Goal: Task Accomplishment & Management: Manage account settings

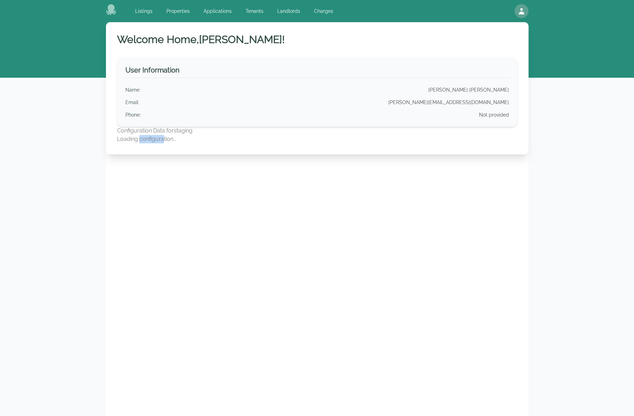
drag, startPoint x: 140, startPoint y: 136, endPoint x: 162, endPoint y: 145, distance: 23.5
click at [162, 145] on div "Welcome Home, [PERSON_NAME] ! User Information Name : [PERSON_NAME] [PERSON_NAM…" at bounding box center [317, 88] width 422 height 132
click at [188, 141] on p "Loading configuration..." at bounding box center [317, 139] width 400 height 8
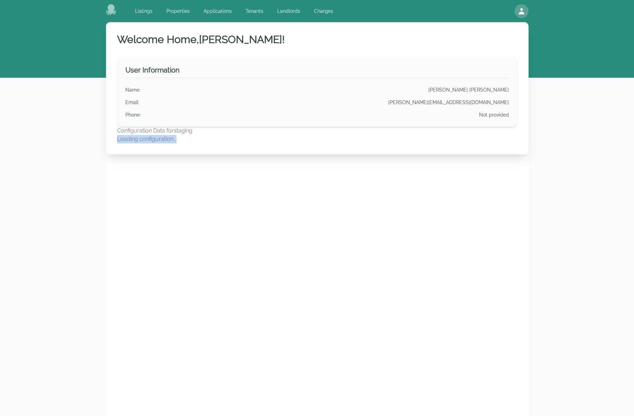
click at [230, 140] on p "Loading configuration..." at bounding box center [317, 139] width 400 height 8
click at [294, 10] on link "Landlords" at bounding box center [288, 11] width 31 height 13
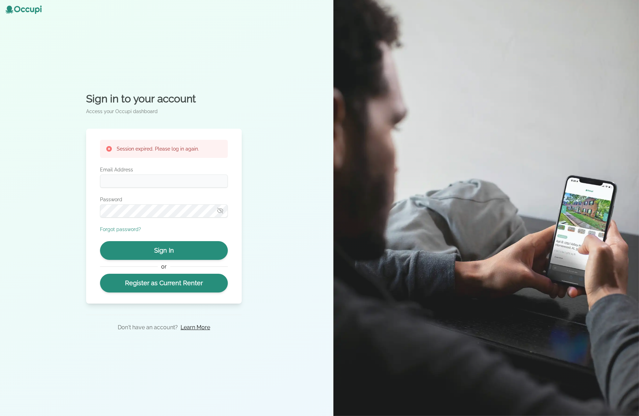
type input "**********"
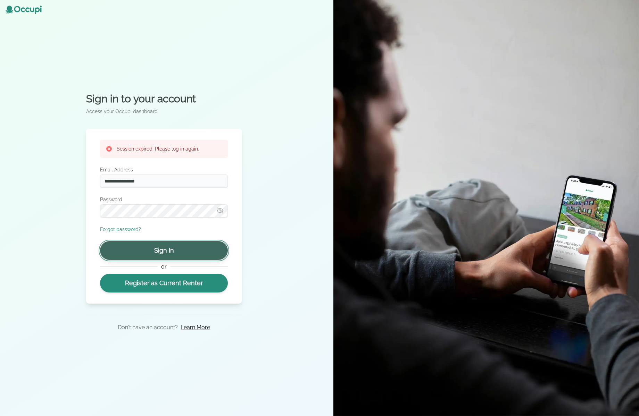
click at [167, 255] on button "Sign In" at bounding box center [164, 250] width 128 height 19
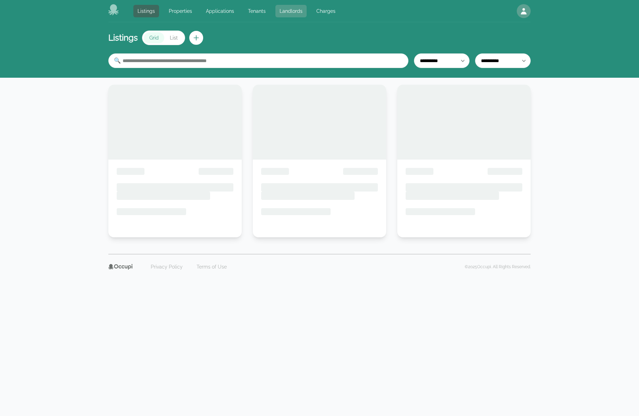
click at [283, 11] on link "Landlords" at bounding box center [290, 11] width 31 height 13
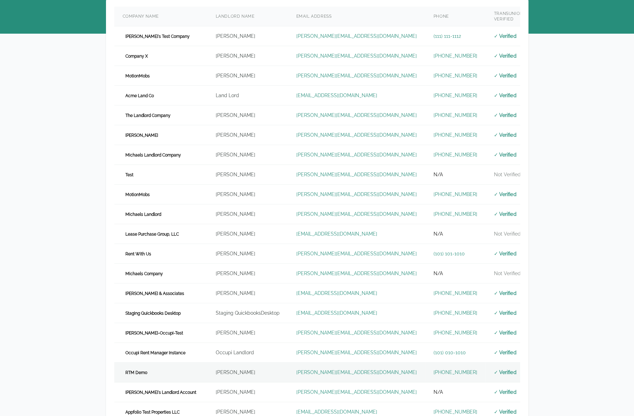
scroll to position [173, 0]
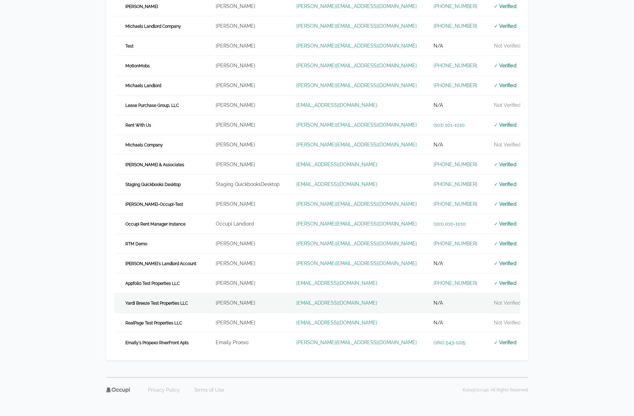
click at [188, 300] on span "Yardi Breeze Test Properties LLC" at bounding box center [157, 303] width 68 height 7
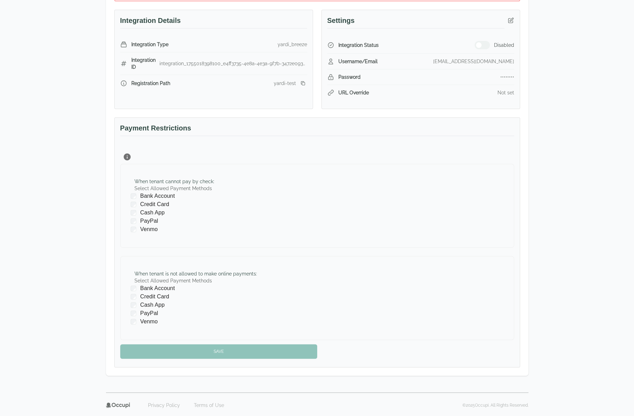
scroll to position [87, 0]
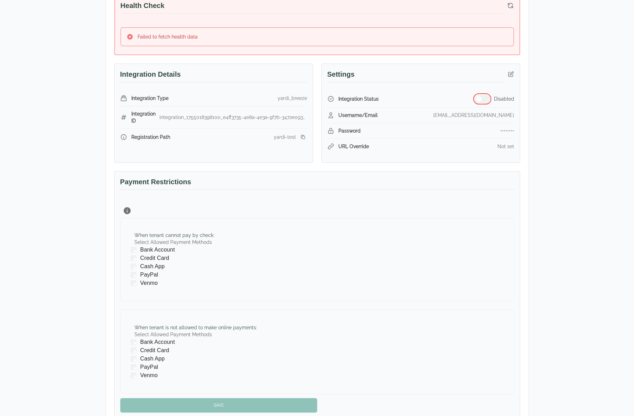
click at [273, 98] on button "button" at bounding box center [481, 99] width 15 height 8
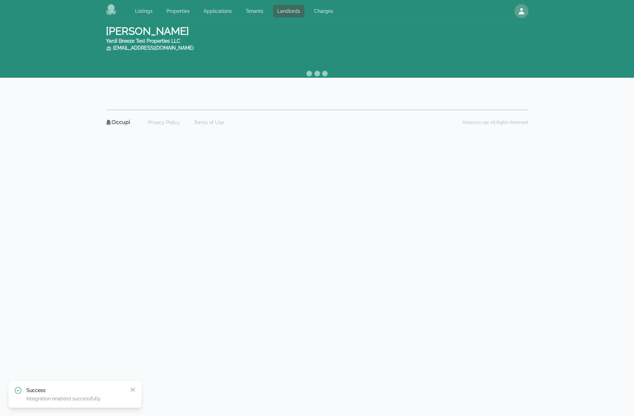
scroll to position [0, 0]
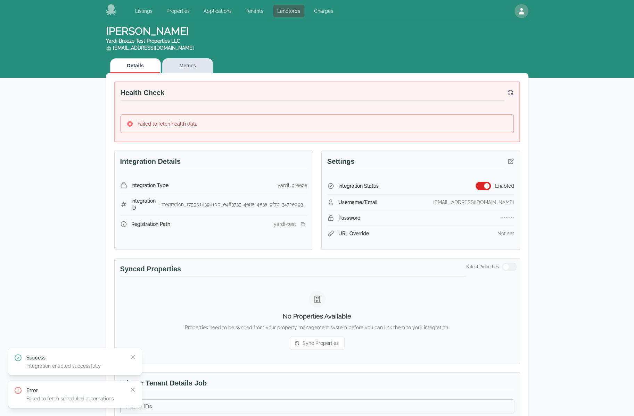
click at [273, 90] on icon "button" at bounding box center [510, 92] width 7 height 7
click at [273, 162] on icon "button" at bounding box center [510, 161] width 7 height 7
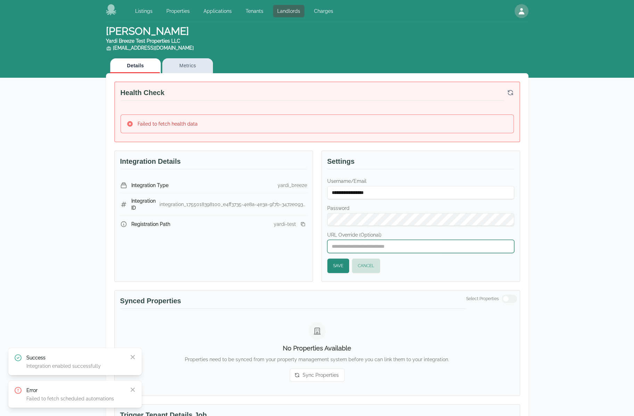
click at [273, 246] on input "URL Override (Optional)" at bounding box center [420, 246] width 187 height 13
paste input "**********"
type input "**********"
click at [273, 266] on button "Save" at bounding box center [338, 266] width 22 height 15
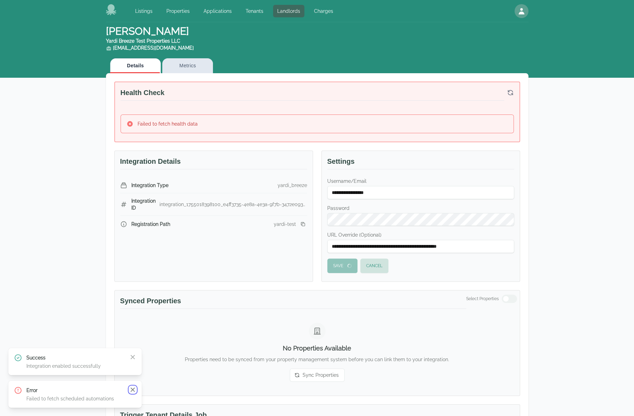
click at [131, 389] on icon "button" at bounding box center [132, 390] width 7 height 7
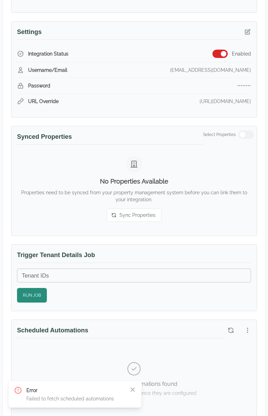
scroll to position [382, 0]
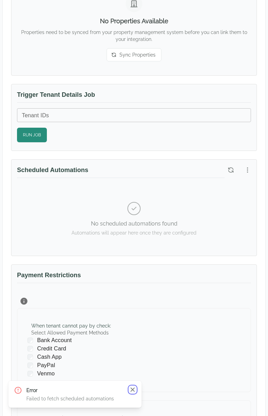
click at [135, 391] on icon "button" at bounding box center [132, 390] width 7 height 7
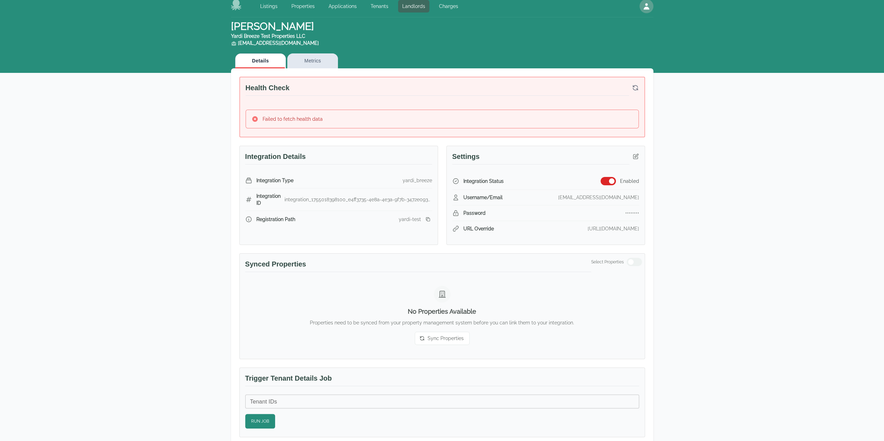
scroll to position [0, 0]
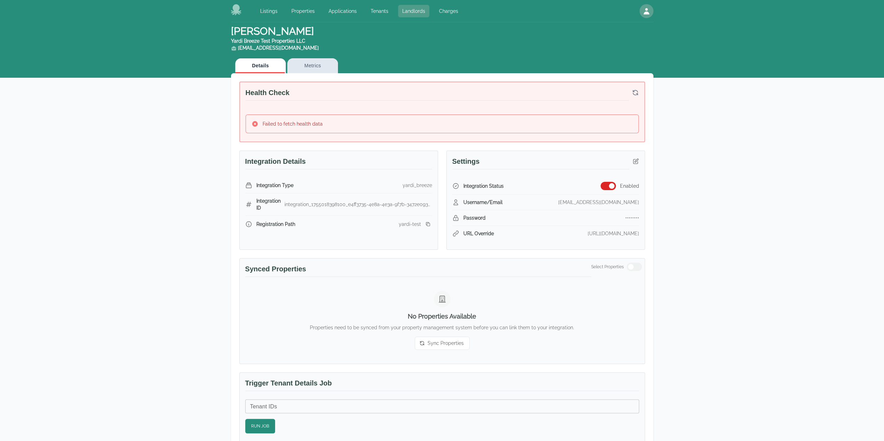
click at [273, 8] on link "Landlords" at bounding box center [413, 11] width 31 height 13
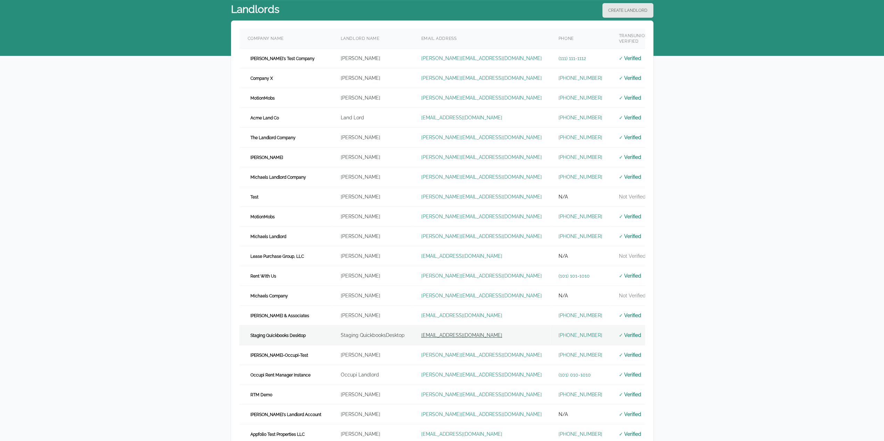
scroll to position [148, 0]
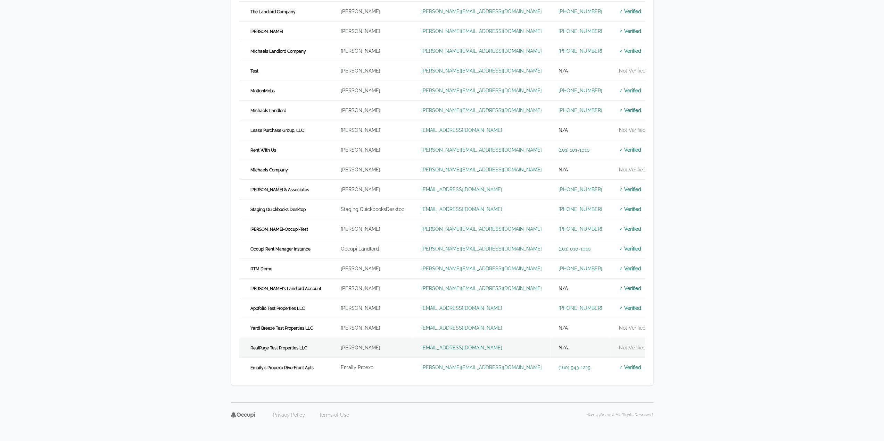
click at [273, 341] on td "landlord.realpage@occupi.app" at bounding box center [481, 348] width 137 height 20
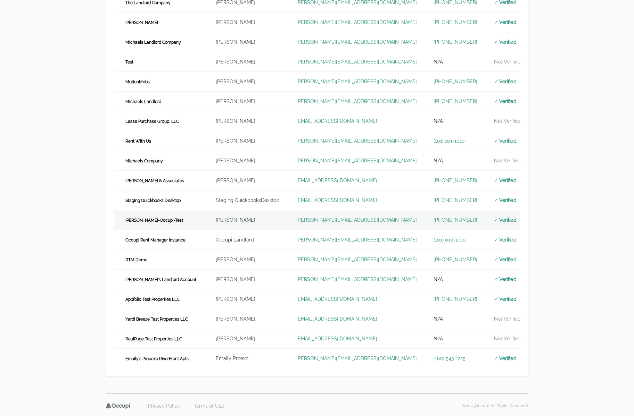
scroll to position [173, 0]
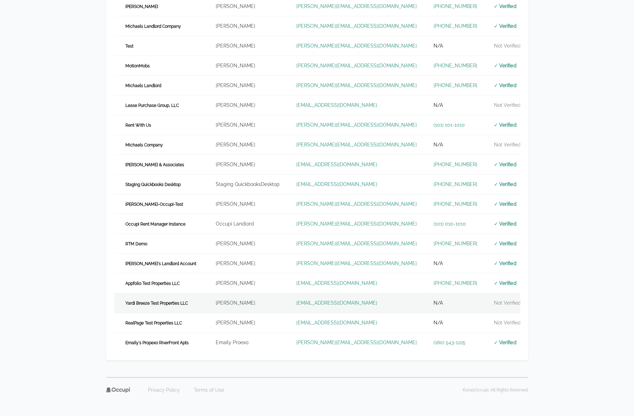
click at [185, 303] on span "Yardi Breeze Test Properties LLC" at bounding box center [157, 303] width 68 height 7
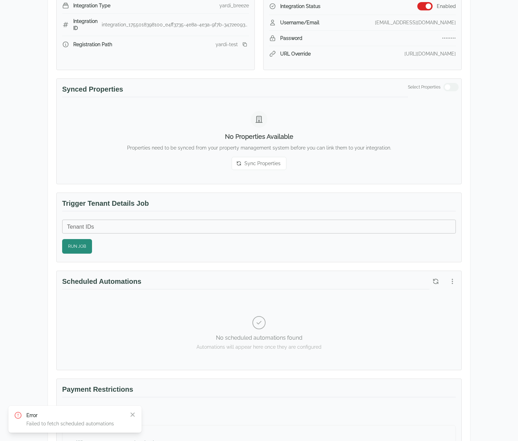
scroll to position [208, 0]
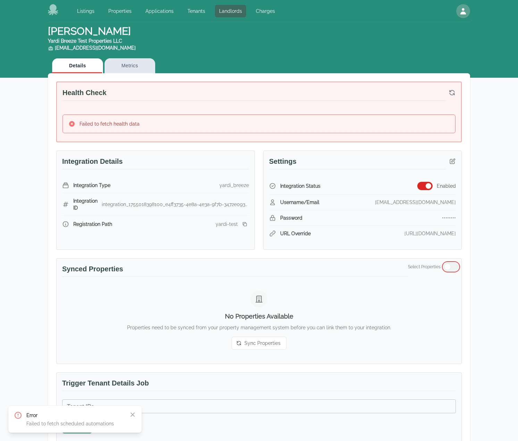
click at [450, 266] on span "button" at bounding box center [448, 267] width 6 height 6
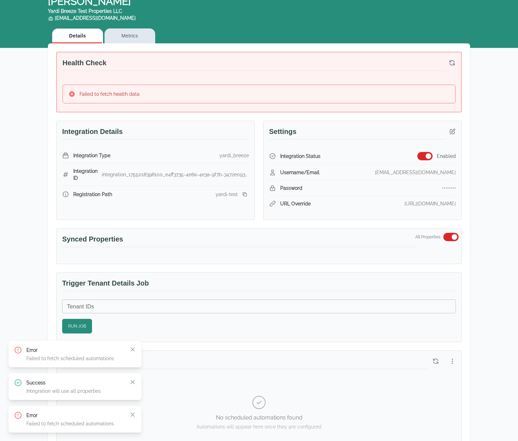
scroll to position [35, 0]
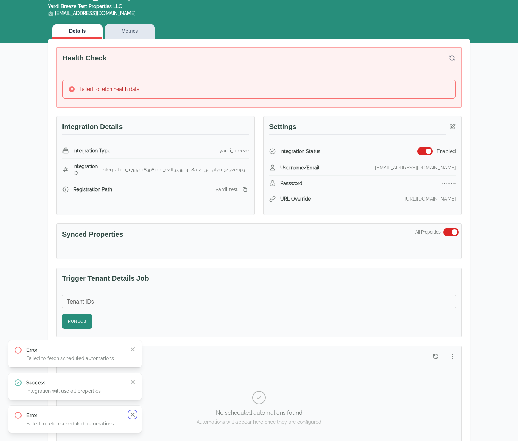
click at [135, 417] on icon "button" at bounding box center [132, 415] width 7 height 7
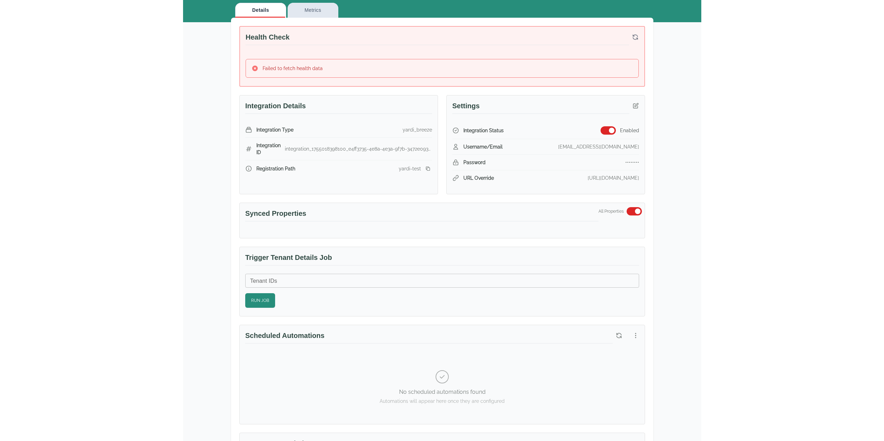
scroll to position [174, 0]
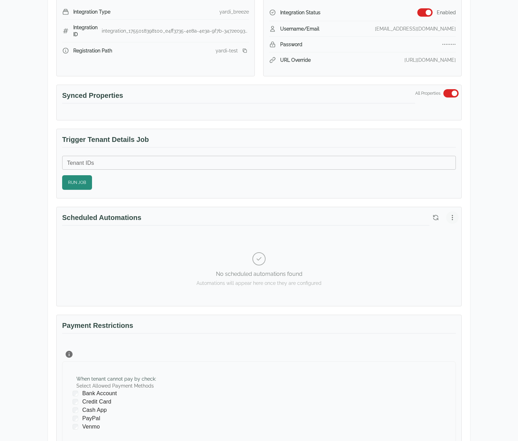
click at [451, 219] on button "button" at bounding box center [452, 218] width 13 height 13
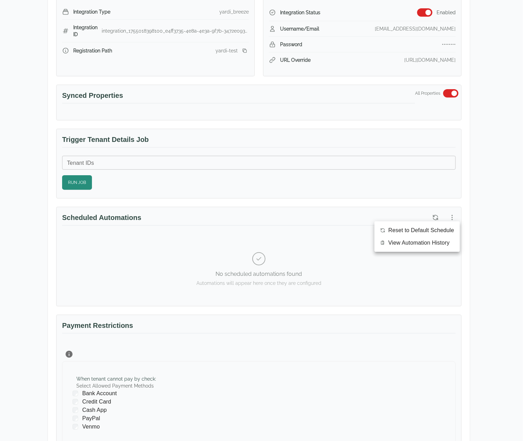
click at [473, 234] on div at bounding box center [261, 220] width 523 height 441
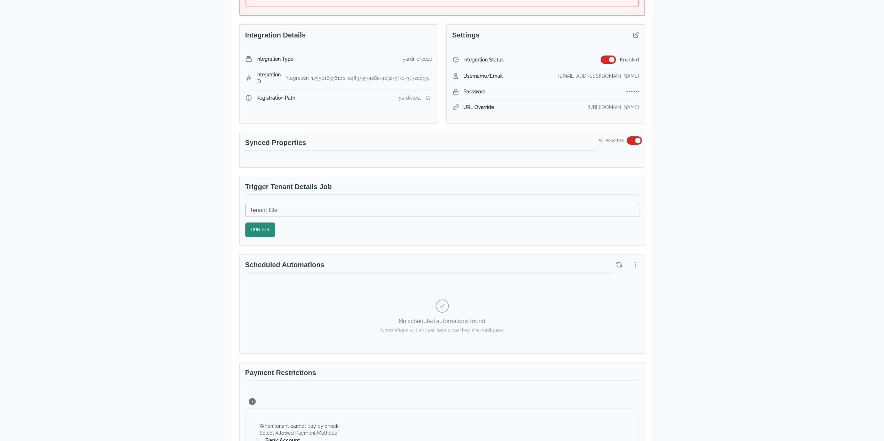
scroll to position [0, 0]
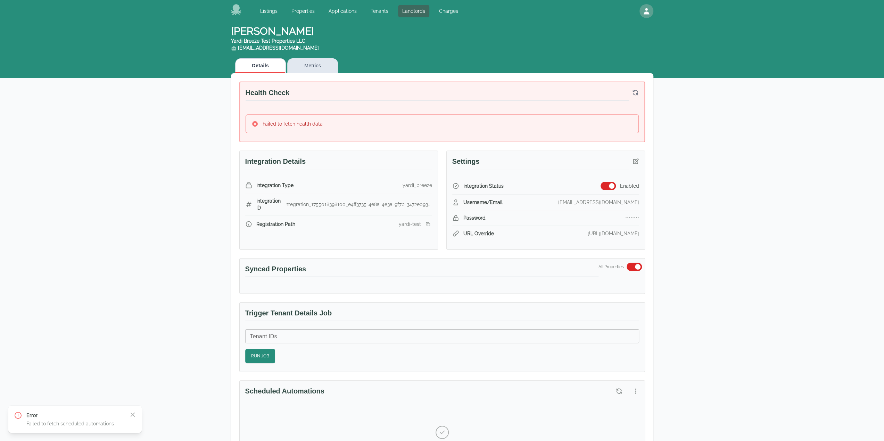
click at [641, 89] on div "Health Check" at bounding box center [442, 98] width 404 height 32
click at [641, 89] on button "button" at bounding box center [635, 92] width 13 height 13
